Goal: Check status: Check status

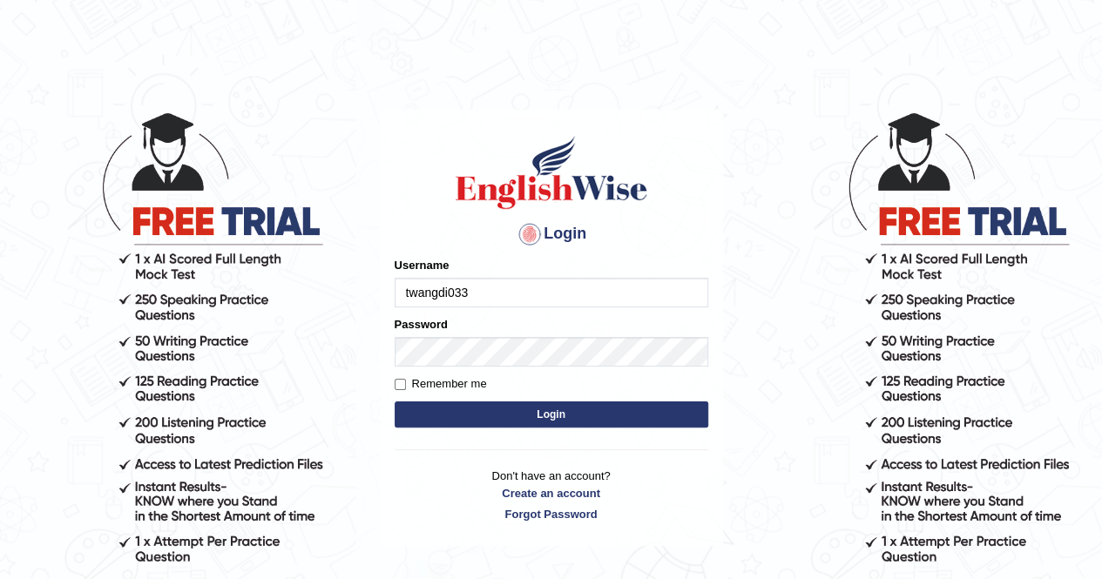
type input "twangdi033"
click at [654, 422] on button "Login" at bounding box center [552, 415] width 314 height 26
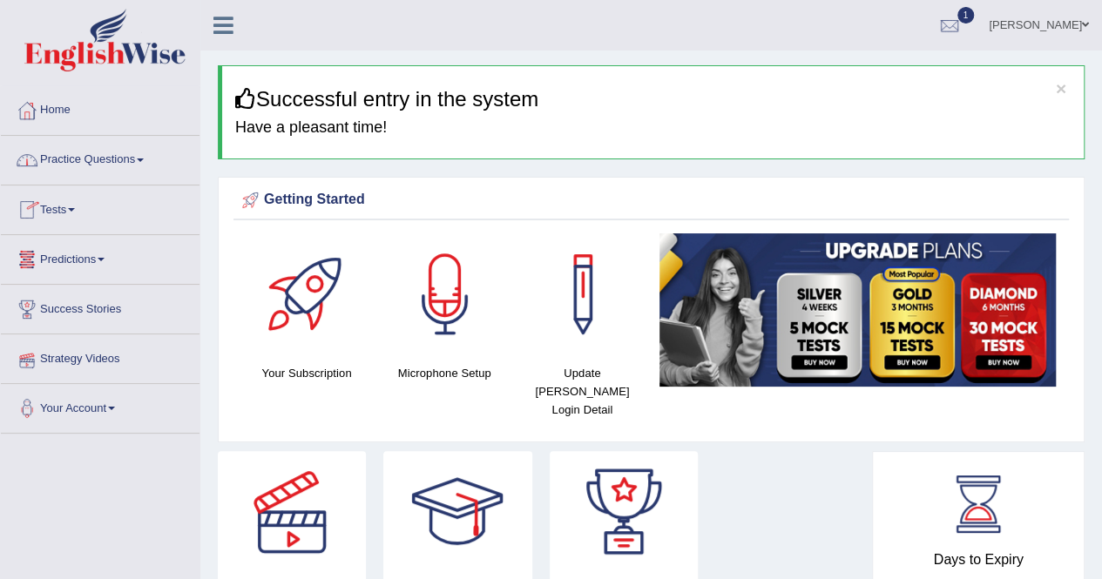
click at [127, 161] on link "Practice Questions" at bounding box center [100, 158] width 199 height 44
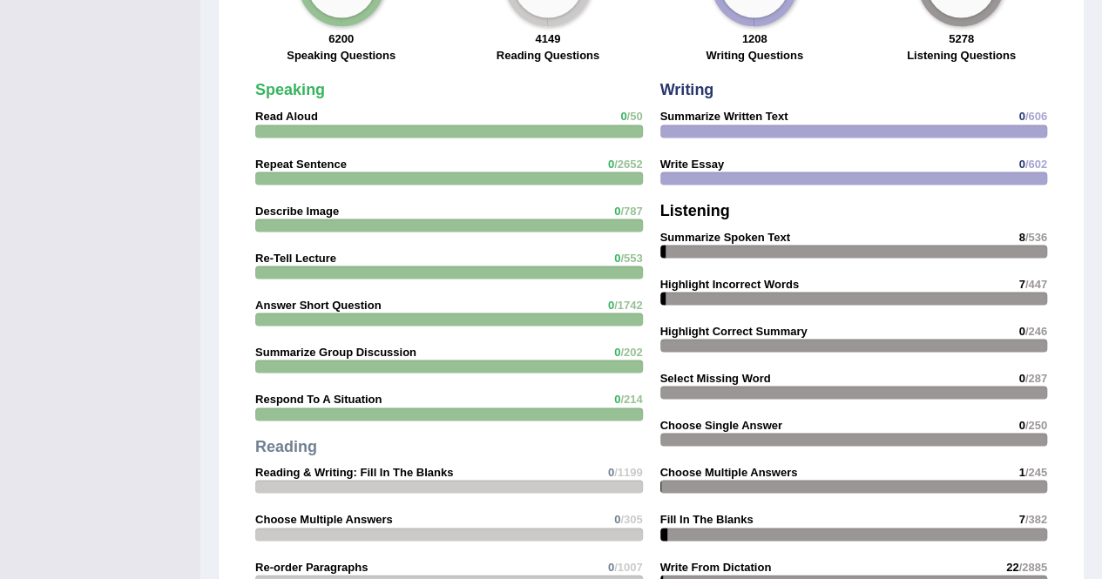
scroll to position [1014, 0]
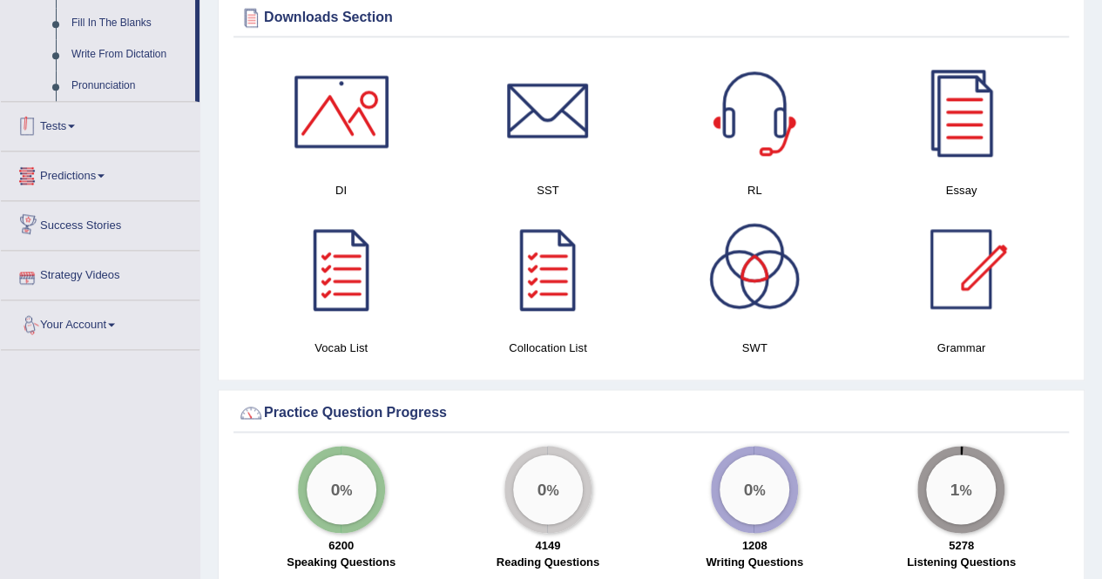
click at [79, 128] on link "Tests" at bounding box center [100, 124] width 199 height 44
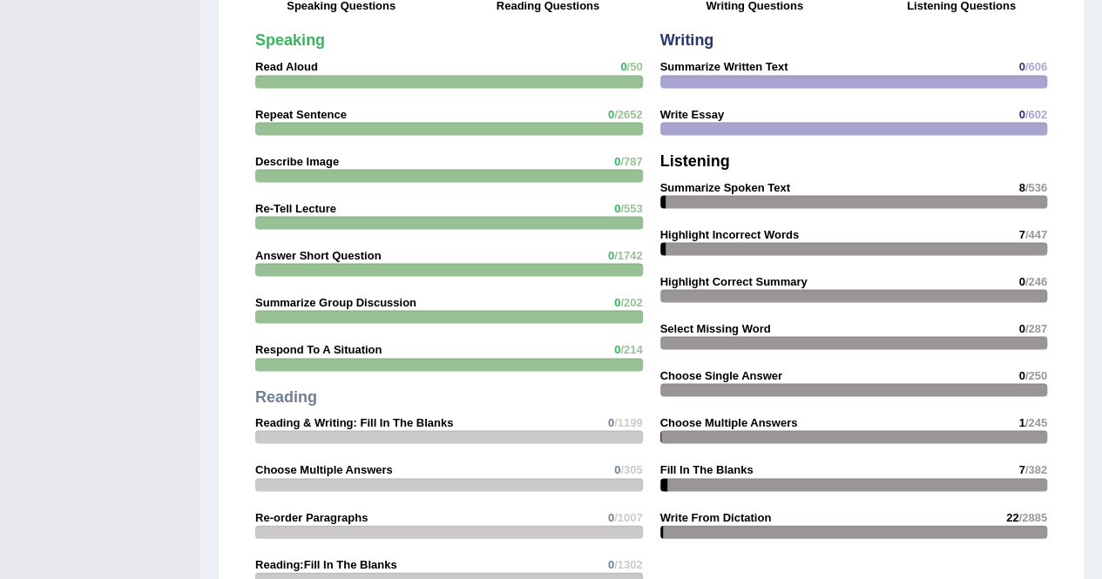
scroll to position [2078, 0]
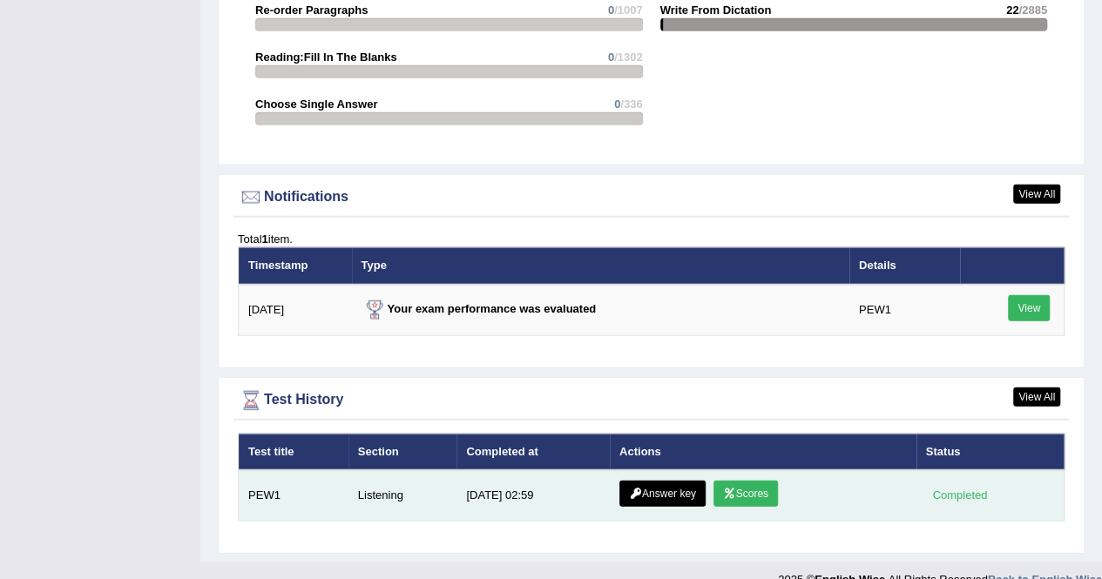
click at [727, 489] on icon at bounding box center [729, 494] width 13 height 10
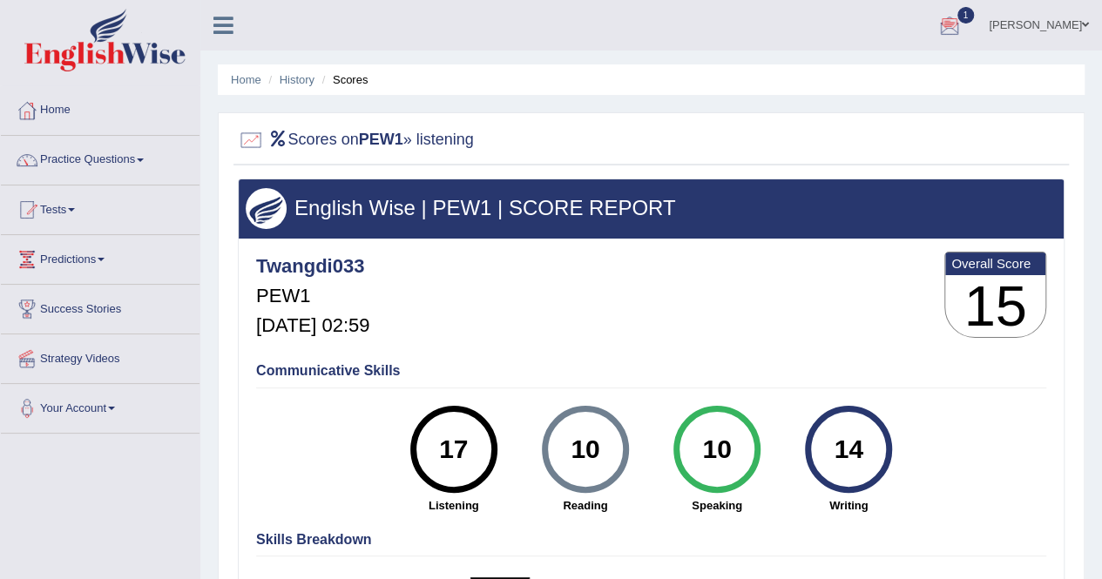
click at [972, 21] on span "1" at bounding box center [966, 15] width 17 height 17
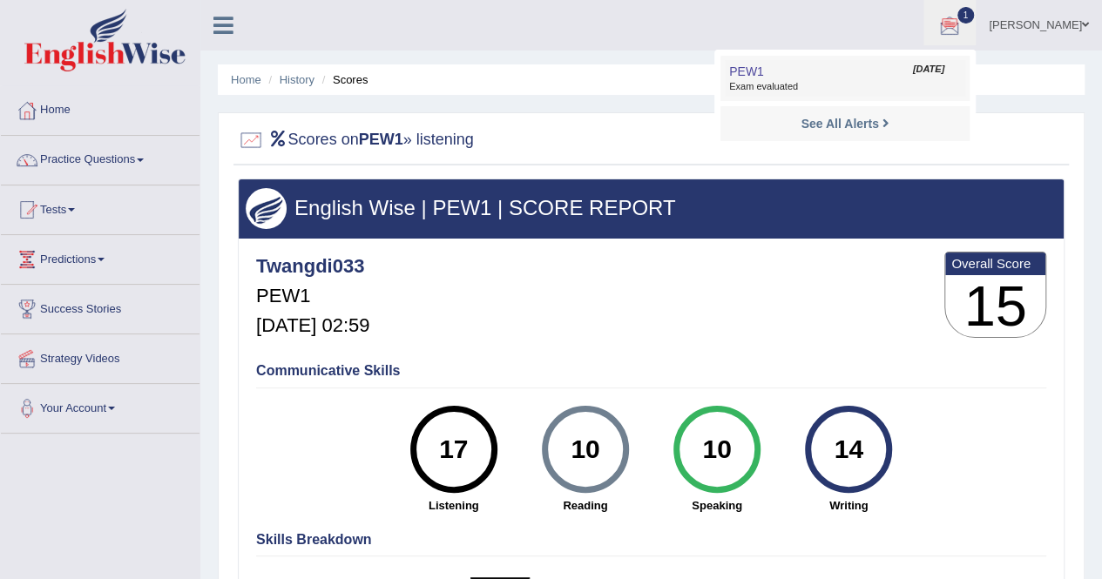
click at [889, 86] on span "Exam evaluated" at bounding box center [845, 87] width 232 height 14
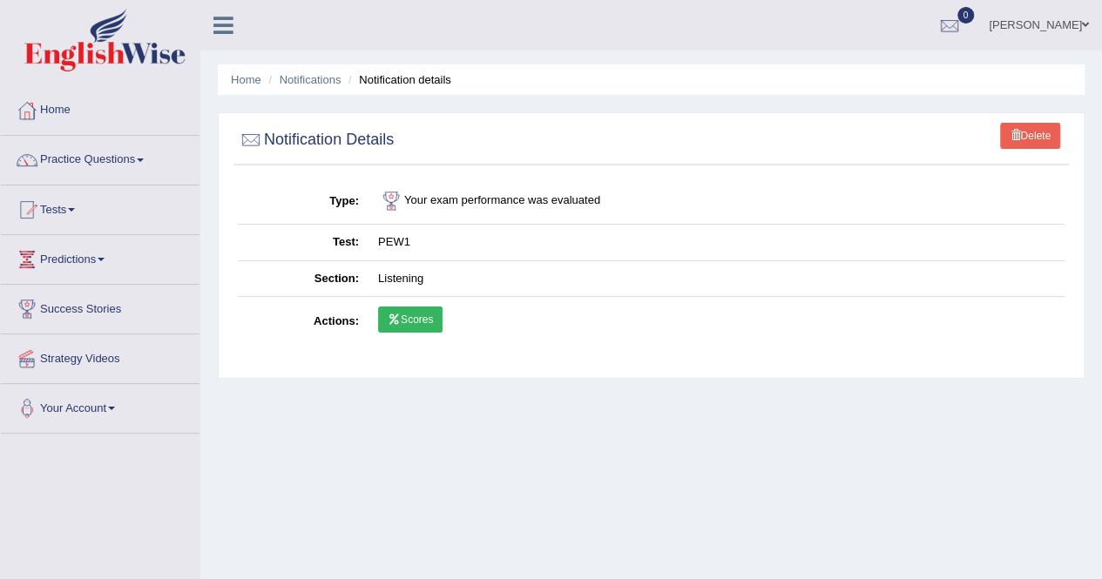
click at [403, 324] on link "Scores" at bounding box center [410, 320] width 64 height 26
click at [422, 314] on link "Scores" at bounding box center [410, 320] width 64 height 26
